Goal: Task Accomplishment & Management: Manage account settings

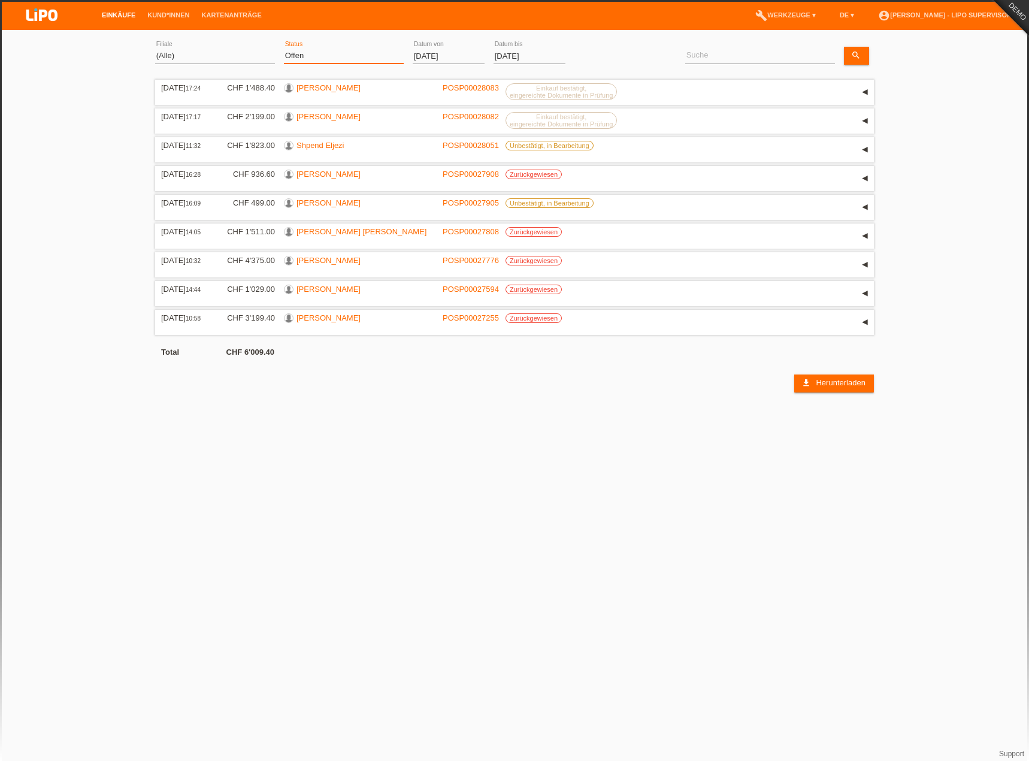
click at [318, 51] on select "(Alle) Neu Offen Zurückgewiesen Zurückgetreten / Storniert Abgeschlossen" at bounding box center [344, 56] width 120 height 14
click at [248, 10] on li "Kartenanträge" at bounding box center [232, 15] width 72 height 31
click at [250, 14] on link "Kartenanträge" at bounding box center [232, 14] width 72 height 7
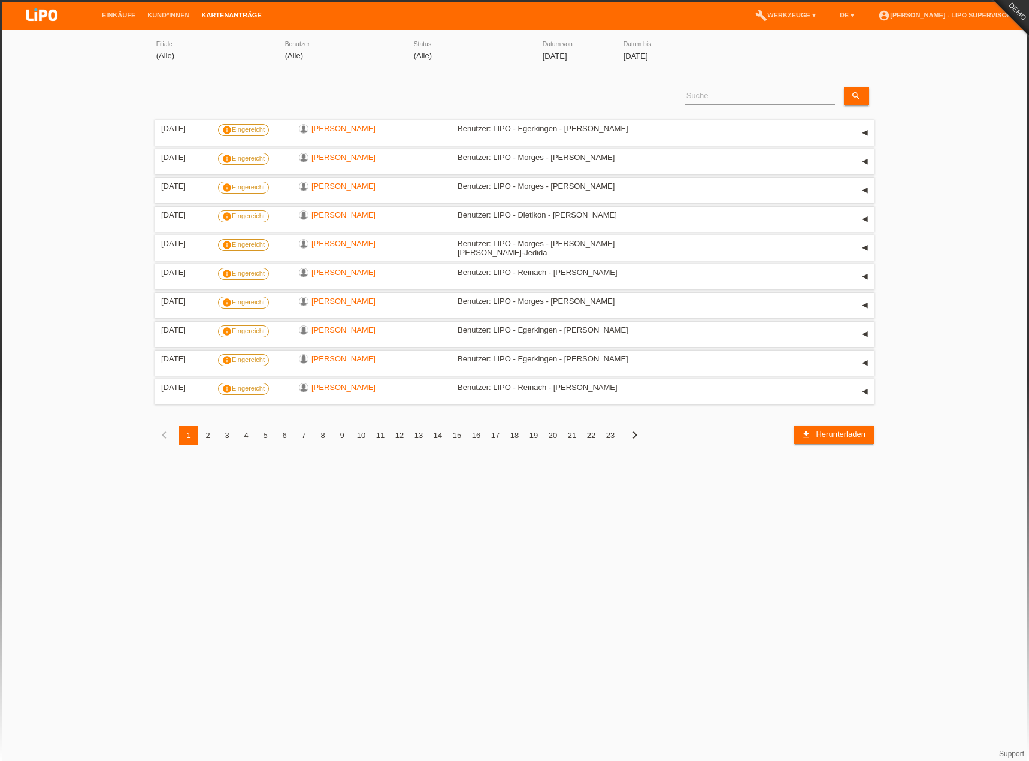
click at [110, 3] on li "Einkäufe" at bounding box center [119, 15] width 46 height 31
click at [122, 14] on link "Einkäufe" at bounding box center [119, 14] width 46 height 7
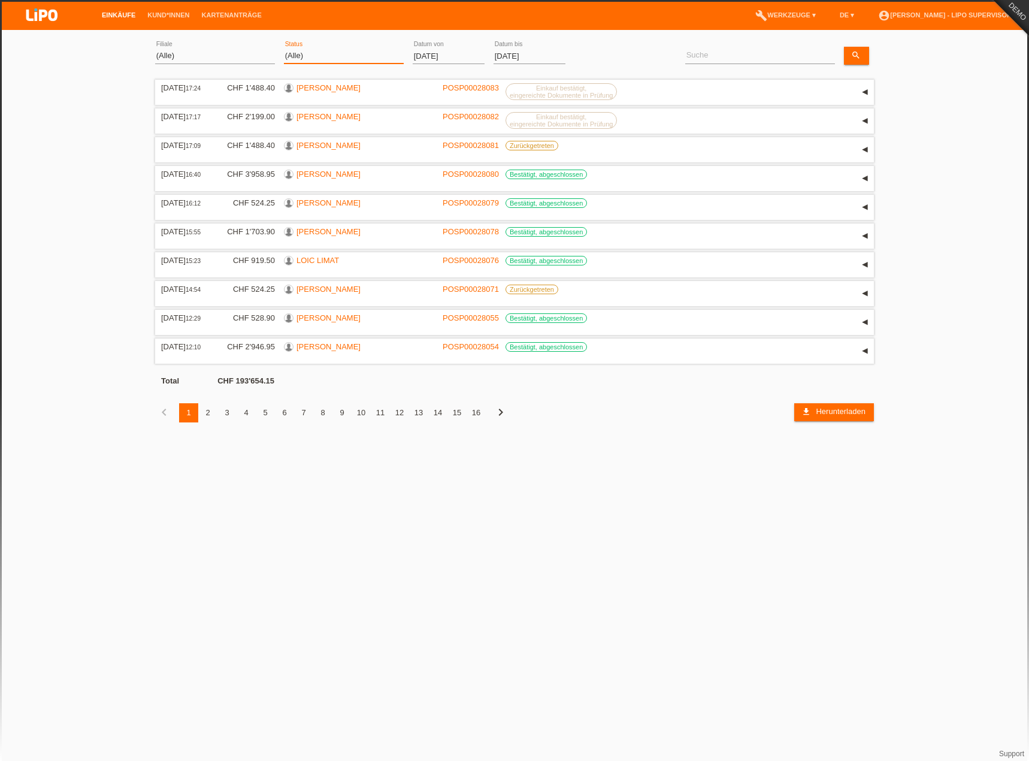
click at [307, 57] on select "(Alle) Neu Offen Zurückgewiesen Zurückgetreten / Storniert Abgeschlossen" at bounding box center [344, 56] width 120 height 14
select select "COMPLETED"
click at [284, 49] on select "(Alle) Neu Offen Zurückgewiesen Zurückgetreten / Storniert Abgeschlossen" at bounding box center [344, 56] width 120 height 14
click at [479, 53] on input "[DATE]" at bounding box center [449, 56] width 72 height 15
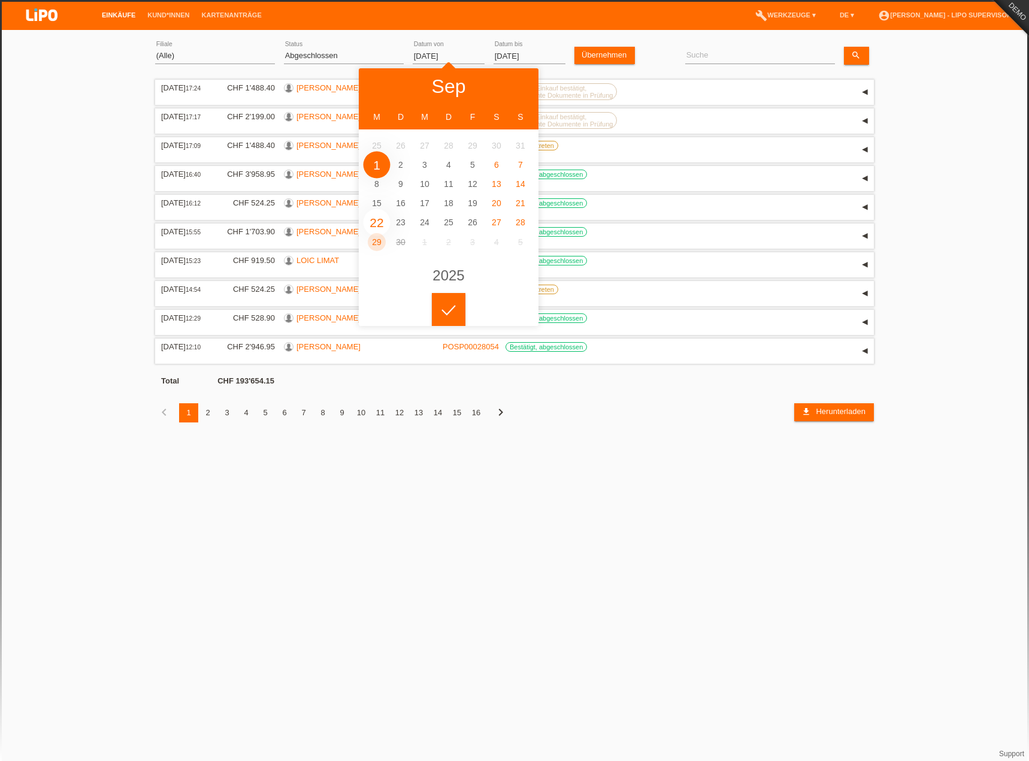
type input "22.09.2025"
click at [512, 59] on input "[DATE]" at bounding box center [530, 56] width 72 height 15
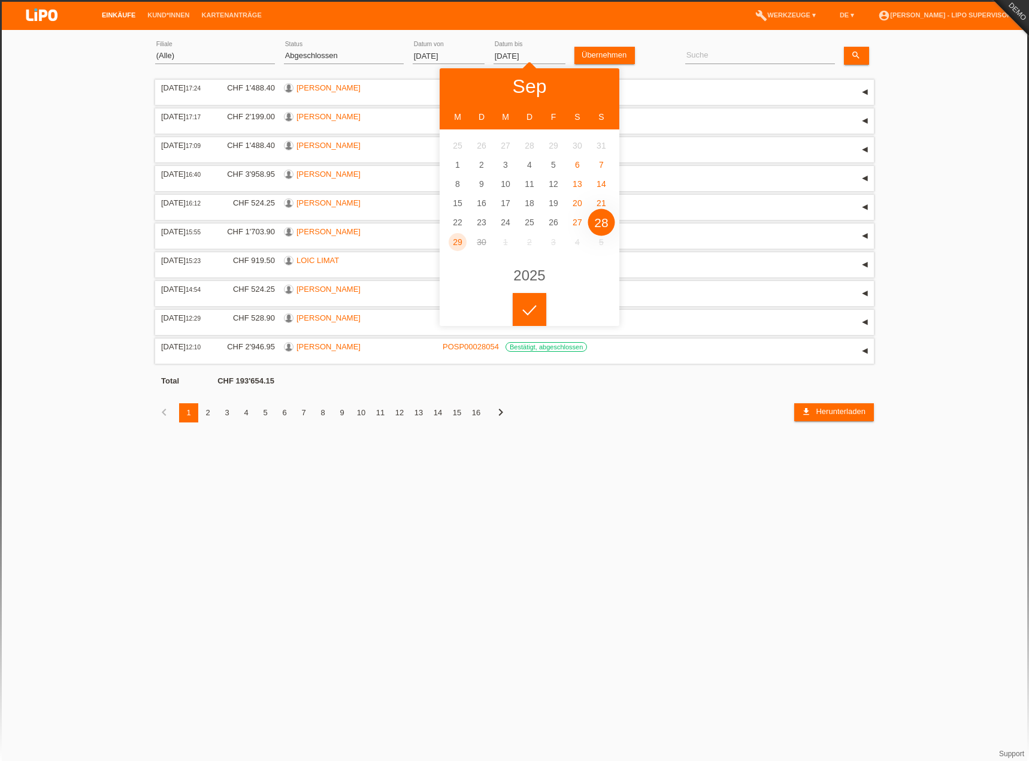
type input "28.09.2025"
click at [530, 311] on icon at bounding box center [529, 310] width 19 height 11
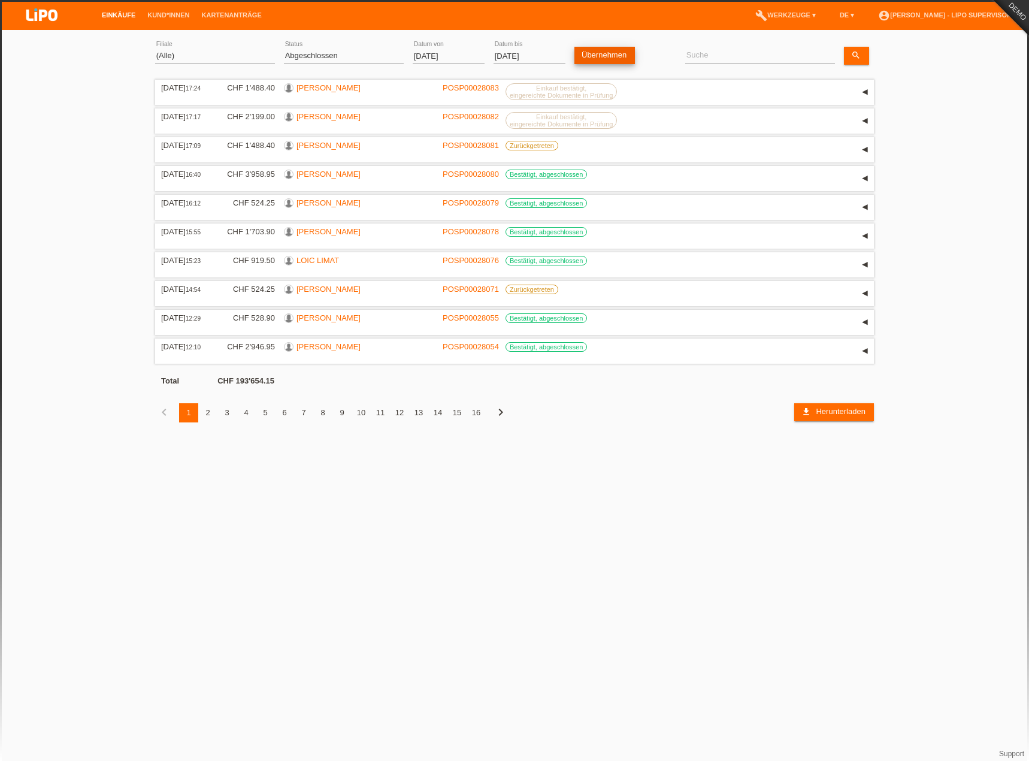
click at [610, 55] on link "Übernehmen" at bounding box center [605, 55] width 61 height 17
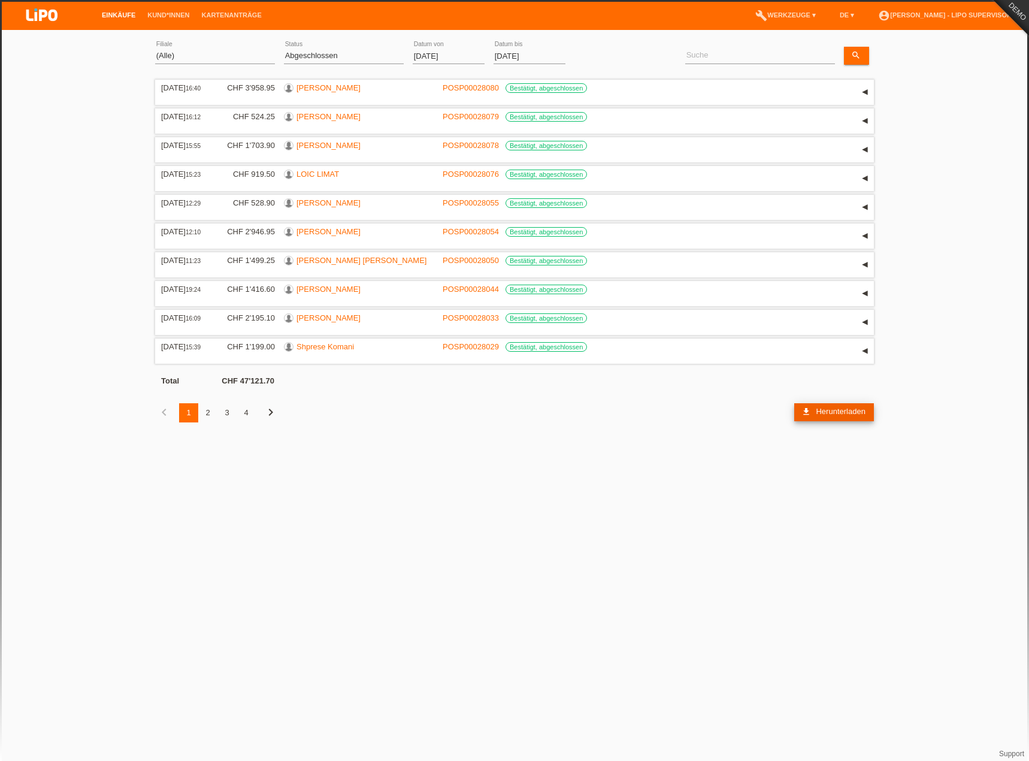
click at [813, 416] on link "download Herunterladen" at bounding box center [834, 412] width 80 height 18
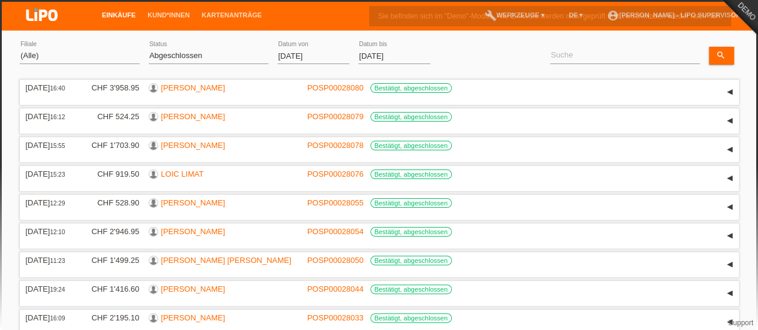
click at [383, 20] on div "Sie befinden sich im "Demo"-Modus. Alle Einkäufe werden nicht geprüft und versc…" at bounding box center [550, 16] width 362 height 20
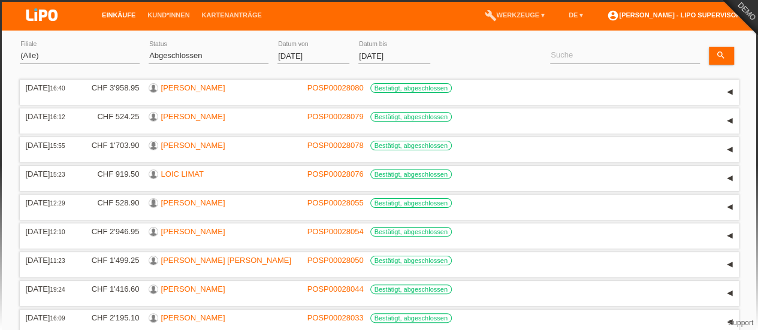
click at [383, 17] on link "account_circle Simona Bologna - LIPO Supervisor ▾" at bounding box center [676, 14] width 151 height 7
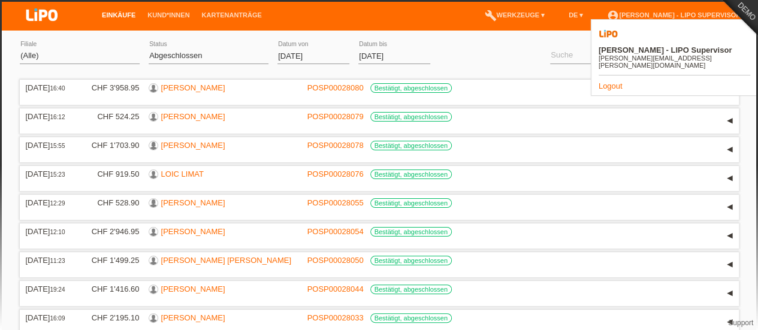
click at [383, 81] on link "Logout" at bounding box center [610, 85] width 24 height 9
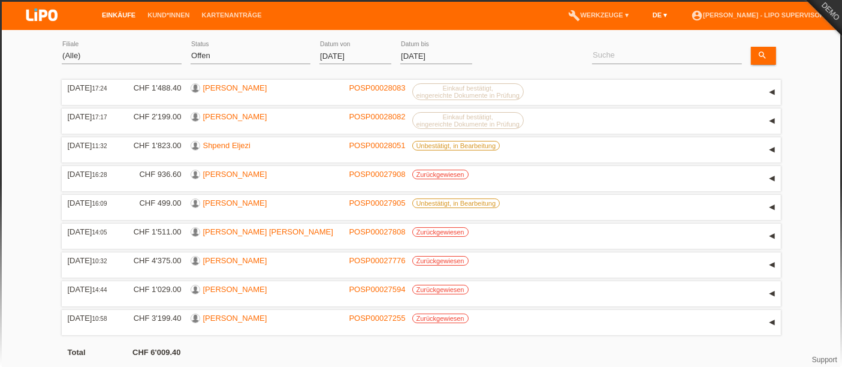
click at [648, 14] on link "DE ▾" at bounding box center [659, 14] width 26 height 7
click at [646, 7] on li "DE ▾" at bounding box center [659, 15] width 26 height 31
click at [648, 20] on li "DE ▾" at bounding box center [659, 15] width 26 height 31
click at [646, 17] on link "DE ▾" at bounding box center [659, 14] width 26 height 7
click at [492, 50] on div "Übernehmen" at bounding box center [513, 55] width 65 height 17
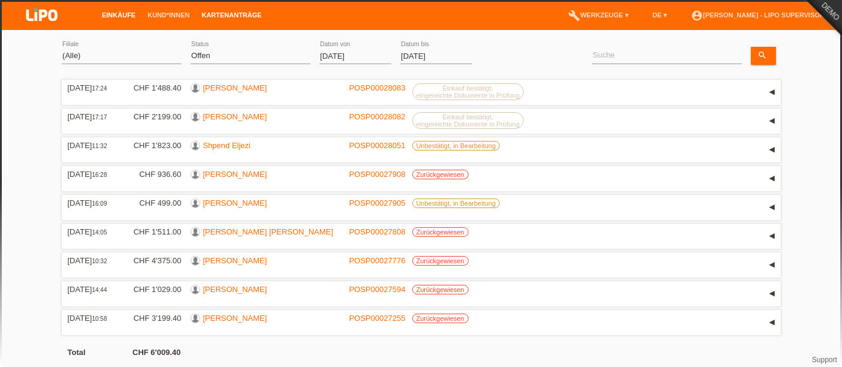
click at [243, 15] on link "Kartenanträge" at bounding box center [232, 14] width 72 height 7
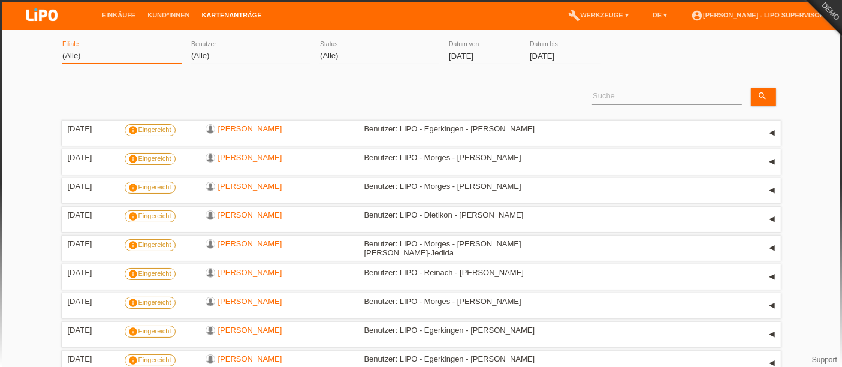
click at [149, 61] on select "(Alle) Aarau Biel Conthey Contone Delémont Dietikon Dietlikon Egerkingen Emmen …" at bounding box center [122, 56] width 120 height 14
click at [196, 71] on div "(Alle) Frank Giger - LIPO Demo Jenny Widmer - LIPO Demo LIPO - Pratteln - Lukas…" at bounding box center [251, 56] width 120 height 41
click at [208, 58] on select "(Alle) Frank Giger - LIPO Demo Jenny Widmer - LIPO Demo LIPO - Pratteln - Lukas…" at bounding box center [251, 56] width 120 height 14
click at [481, 54] on input "[DATE]" at bounding box center [484, 56] width 72 height 15
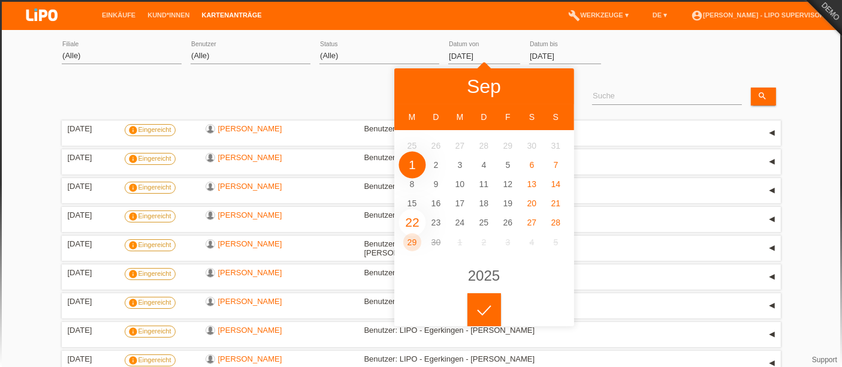
type input "22.09.2025"
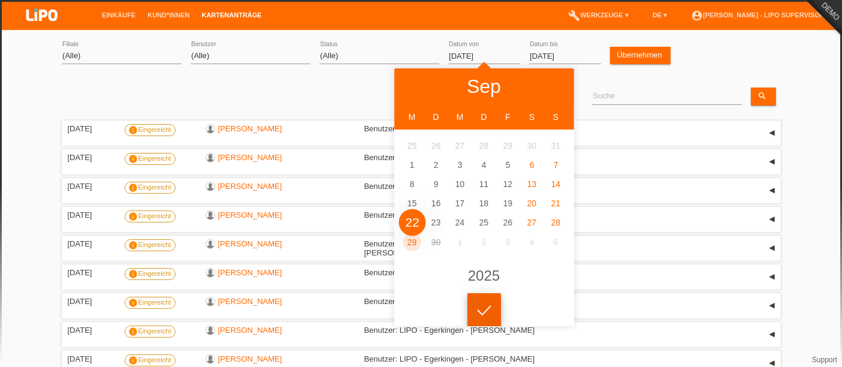
click at [481, 307] on icon at bounding box center [483, 310] width 19 height 11
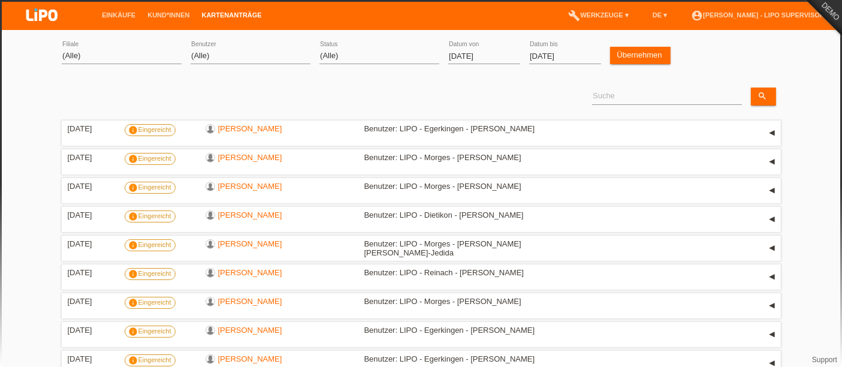
click at [546, 54] on input "[DATE]" at bounding box center [565, 56] width 72 height 15
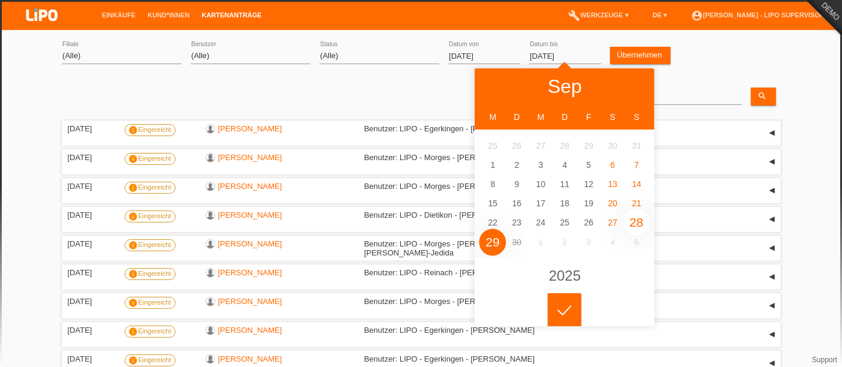
type input "28.09.2025"
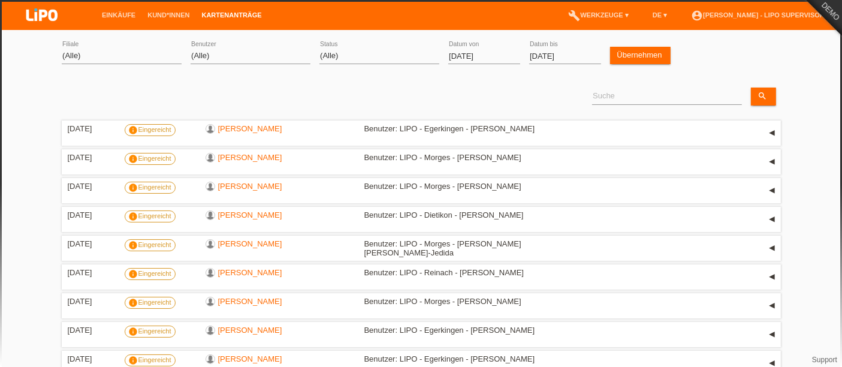
click at [571, 304] on div at bounding box center [565, 300] width 34 height 34
click at [621, 52] on link "Übernehmen" at bounding box center [640, 55] width 61 height 17
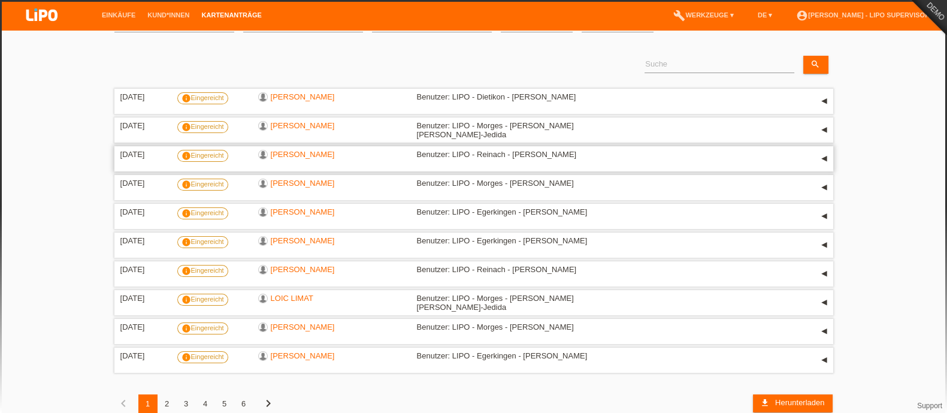
scroll to position [50, 0]
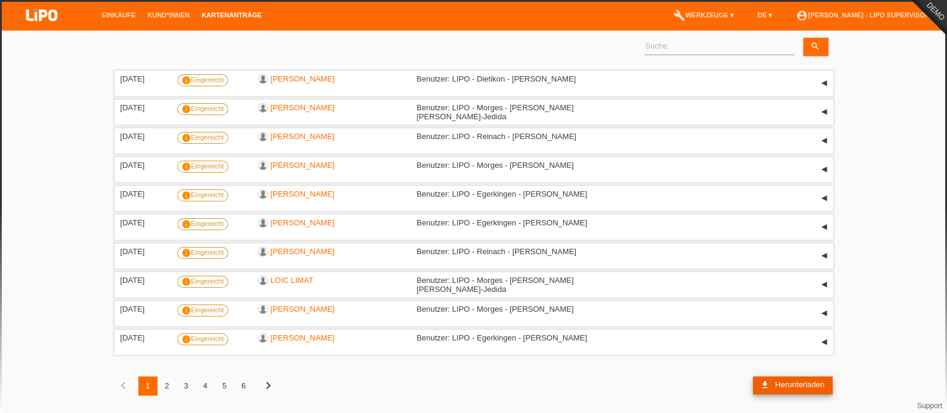
click at [805, 366] on span "Herunterladen" at bounding box center [799, 384] width 49 height 9
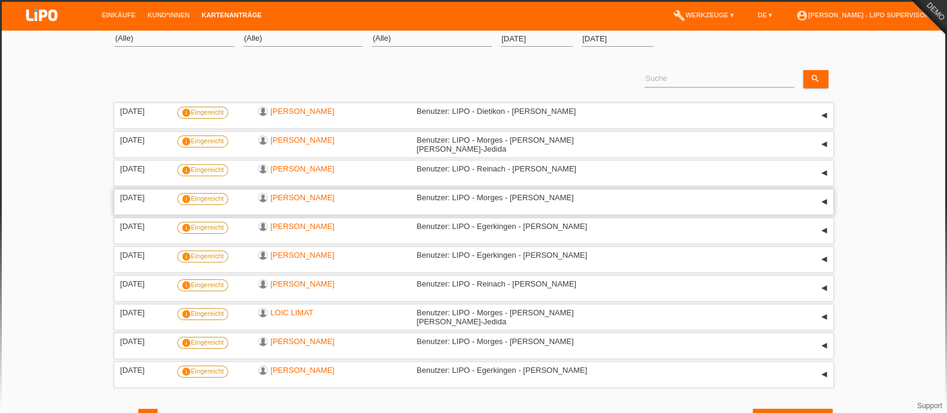
scroll to position [0, 0]
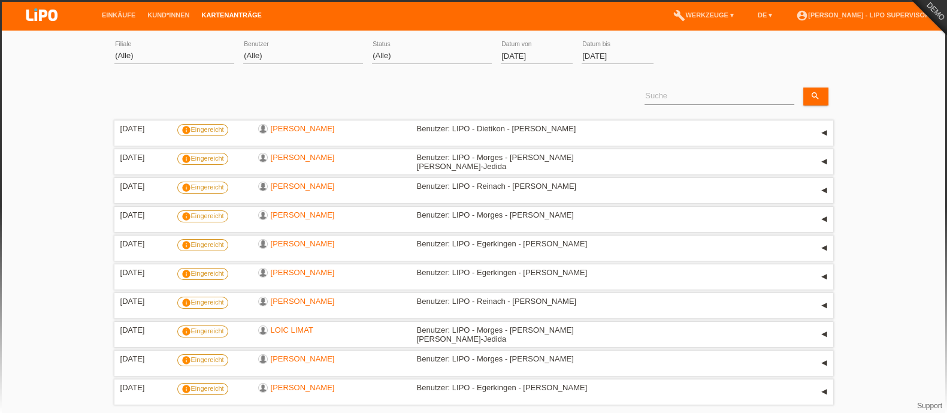
click at [527, 56] on input "22.09.2025" at bounding box center [537, 56] width 72 height 15
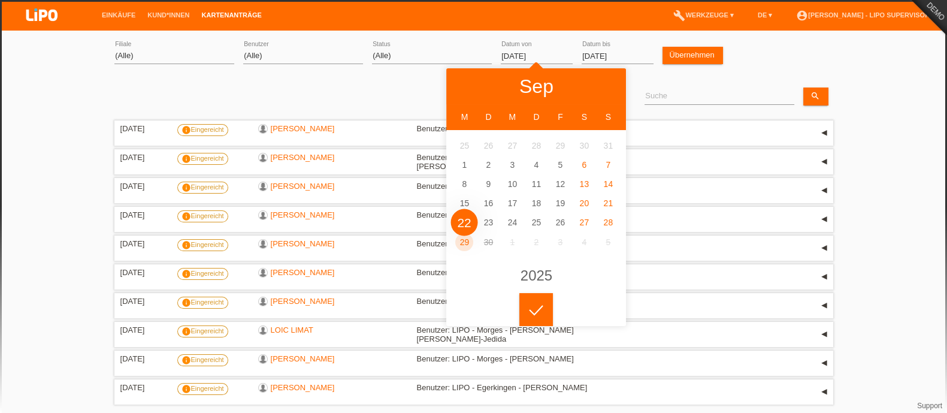
click at [385, 90] on div "search error Suche" at bounding box center [473, 97] width 719 height 41
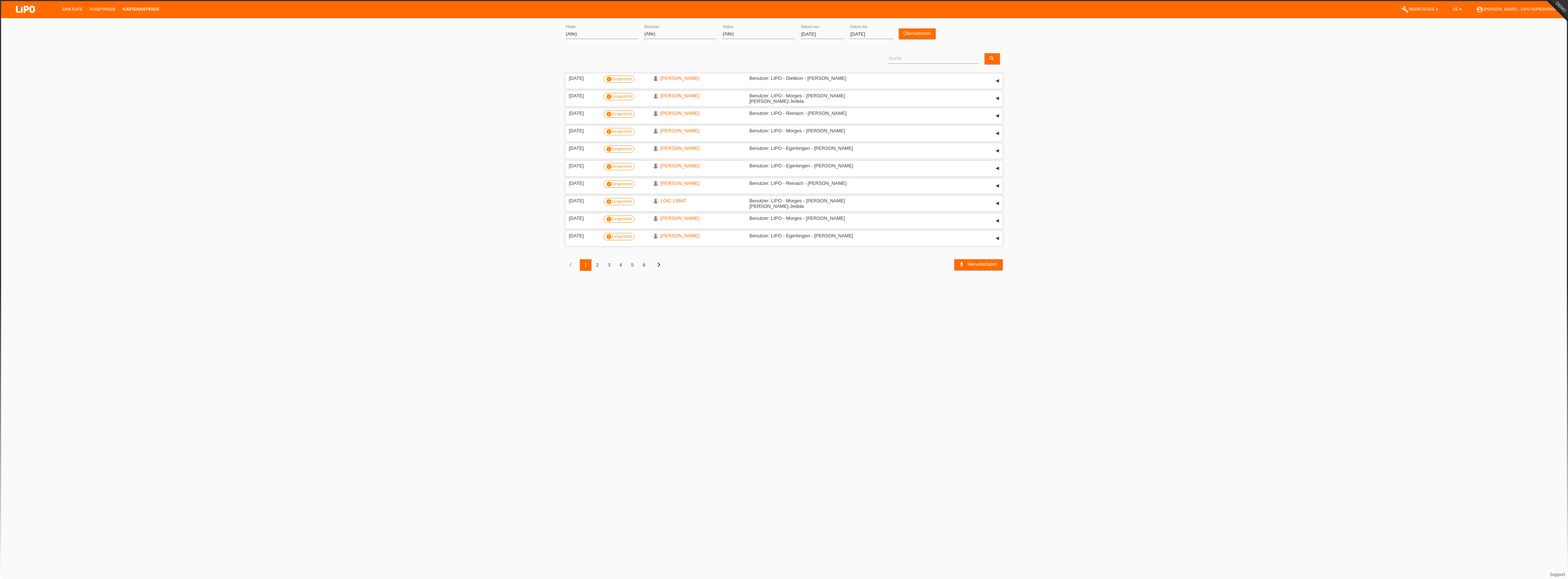
click at [338, 223] on html "Einkäufe Kund*innen Kartenanträge menu account_circle Simona Bologna - LIPO Sup…" at bounding box center [784, 141] width 1568 height 282
click at [518, 223] on div "▾" at bounding box center [997, 239] width 11 height 11
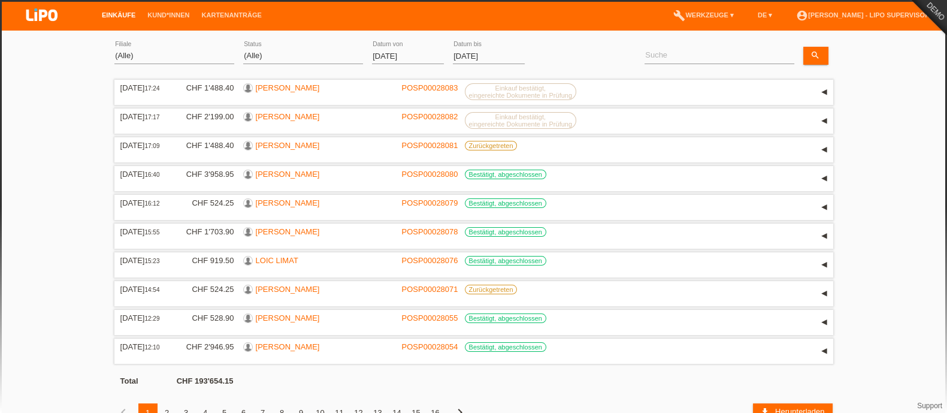
click at [902, 8] on li "account_circle Simona Bologna - LIPO Supervisor ▾" at bounding box center [865, 15] width 151 height 31
click at [902, 10] on li "account_circle Simona Bologna - LIPO Supervisor ▾" at bounding box center [865, 15] width 151 height 31
click at [905, 15] on link "account_circle Simona Bologna - LIPO Supervisor ▾" at bounding box center [865, 14] width 151 height 7
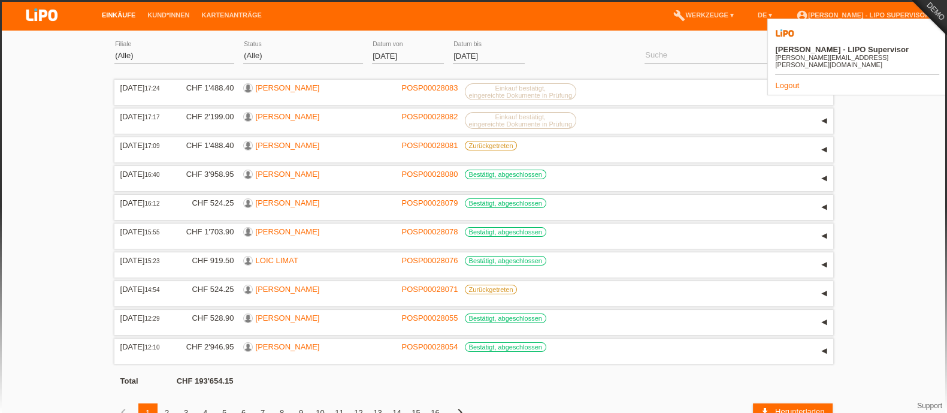
click at [787, 81] on link "Logout" at bounding box center [787, 85] width 24 height 9
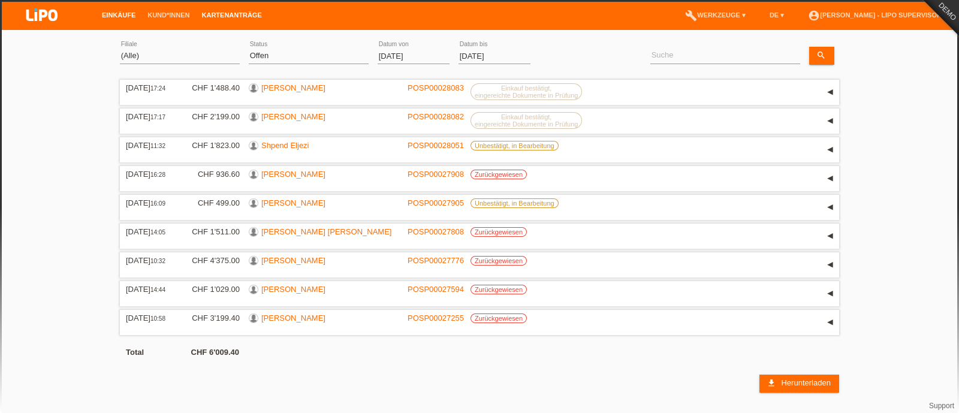
click at [230, 17] on link "Kartenanträge" at bounding box center [232, 14] width 72 height 7
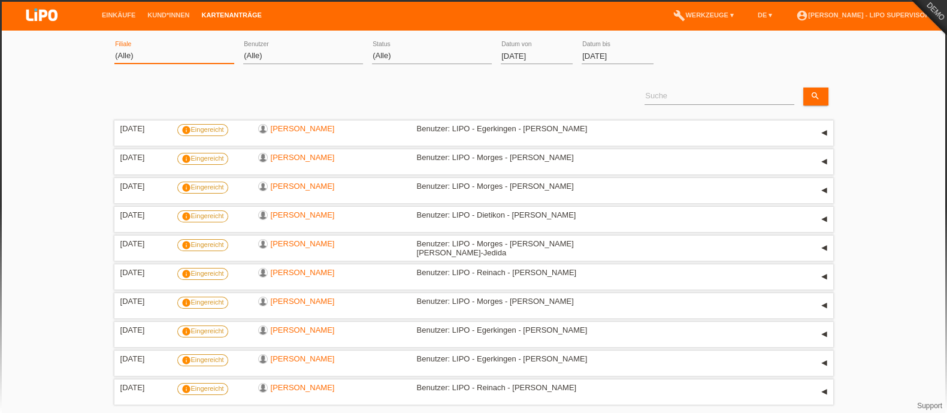
click at [116, 60] on select "(Alle) Aarau Biel Conthey Contone Delémont Dietikon Dietlikon Egerkingen Emmen …" at bounding box center [174, 56] width 120 height 14
click at [604, 58] on input "[DATE]" at bounding box center [618, 56] width 72 height 15
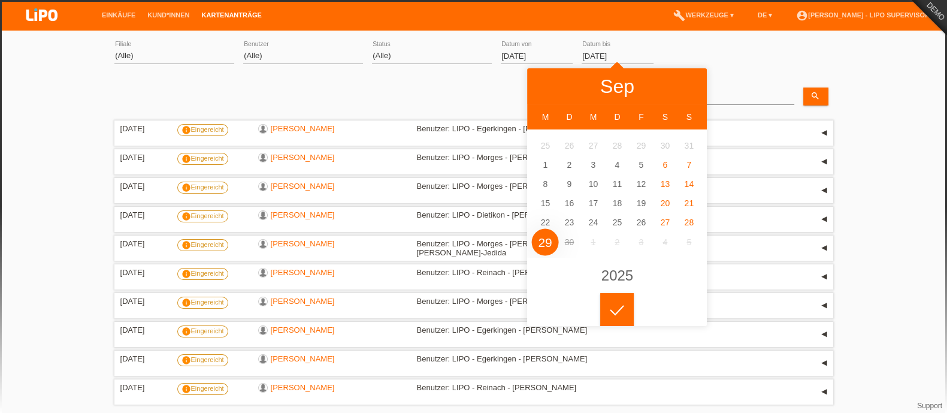
click at [387, 100] on div "search error Suche" at bounding box center [473, 97] width 719 height 41
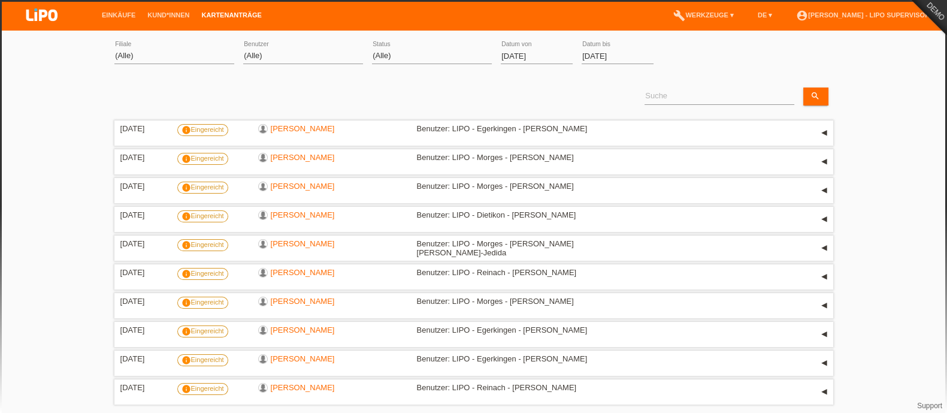
scroll to position [50, 0]
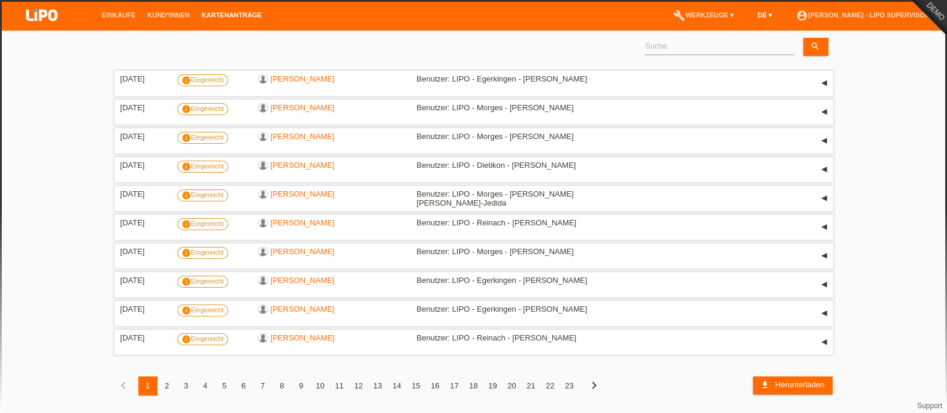
click at [752, 13] on link "DE ▾" at bounding box center [765, 14] width 26 height 7
click at [734, 64] on span "Italiano" at bounding box center [724, 62] width 29 height 14
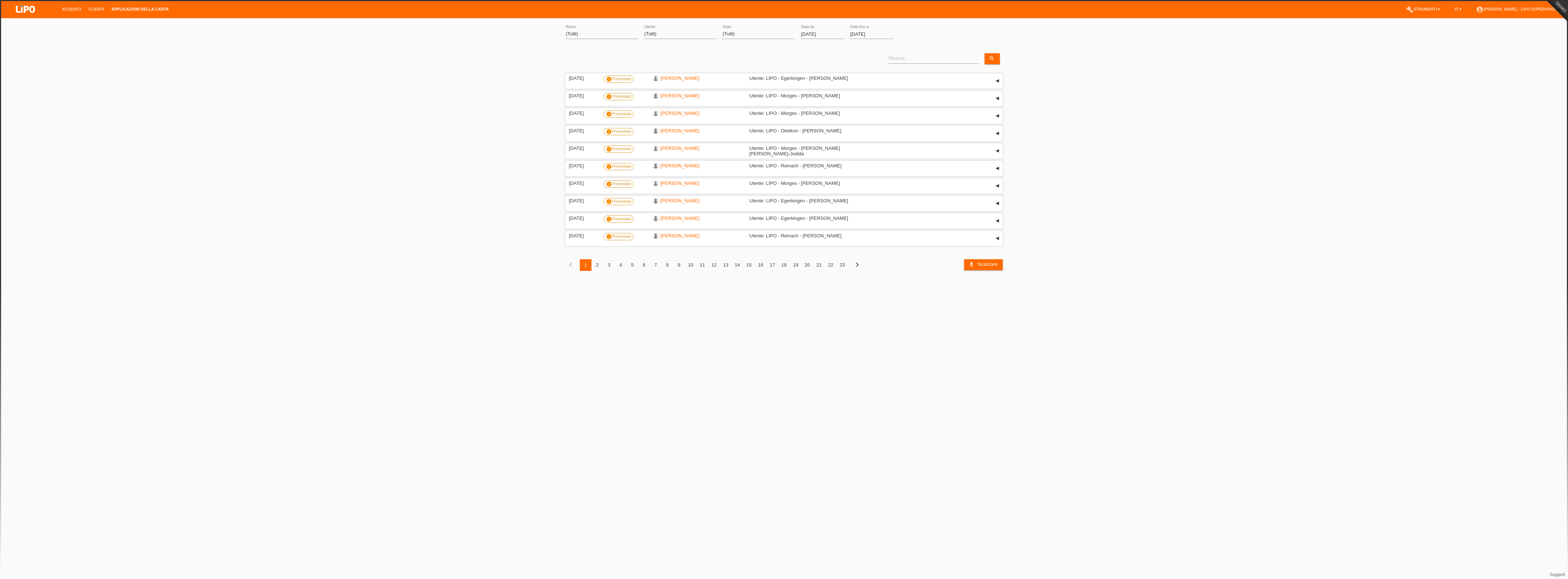
click at [583, 251] on html "Acquisti Clienti Applicazioni [PERSON_NAME] menu account_circle [PERSON_NAME] -…" at bounding box center [784, 141] width 1568 height 282
